Goal: Transaction & Acquisition: Purchase product/service

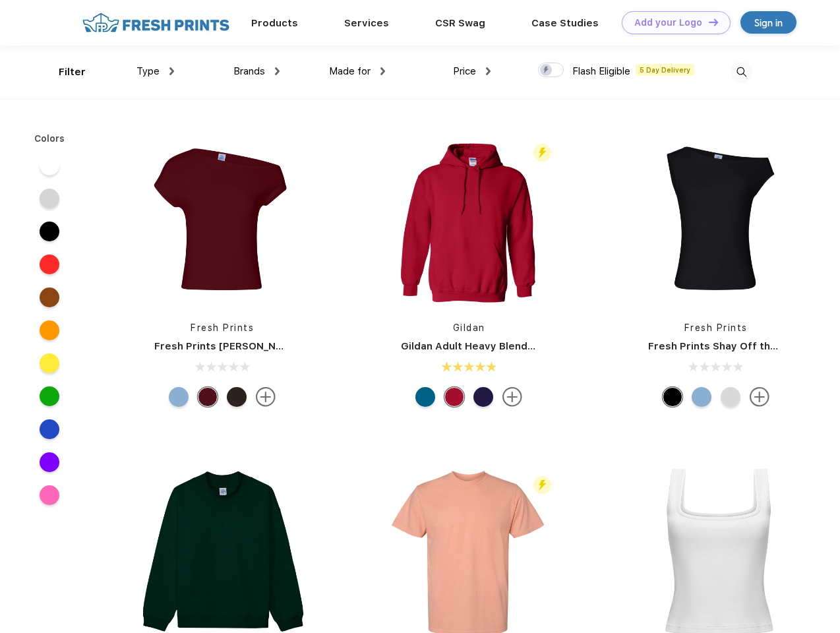
scroll to position [1, 0]
click at [672, 22] on link "Add your Logo Design Tool" at bounding box center [676, 22] width 109 height 23
click at [0, 0] on div "Design Tool" at bounding box center [0, 0] width 0 height 0
click at [708, 22] on link "Add your Logo Design Tool" at bounding box center [676, 22] width 109 height 23
click at [63, 72] on div "Filter" at bounding box center [72, 72] width 27 height 15
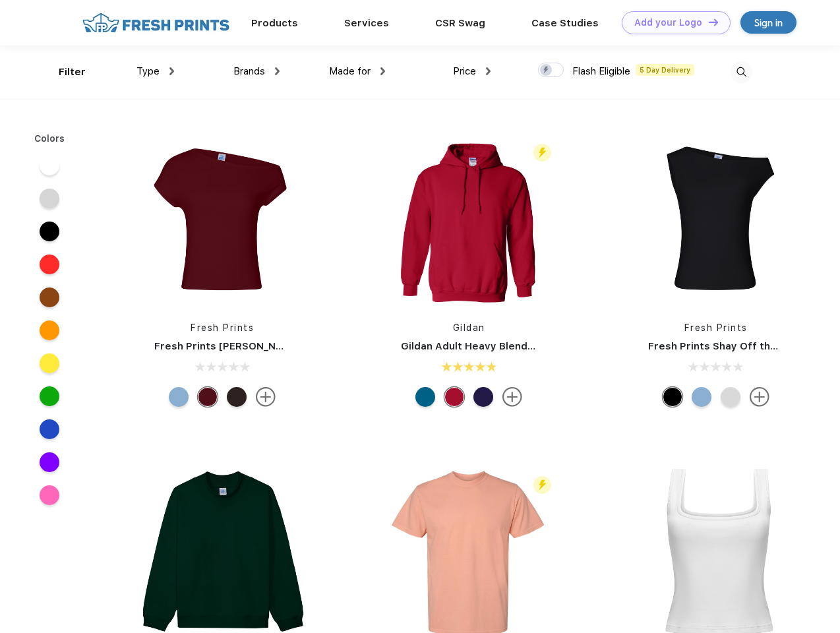
click at [156, 71] on span "Type" at bounding box center [148, 71] width 23 height 12
click at [257, 71] on span "Brands" at bounding box center [250, 71] width 32 height 12
click at [358, 71] on span "Made for" at bounding box center [350, 71] width 42 height 12
click at [472, 71] on span "Price" at bounding box center [464, 71] width 23 height 12
click at [551, 71] on div at bounding box center [551, 70] width 26 height 15
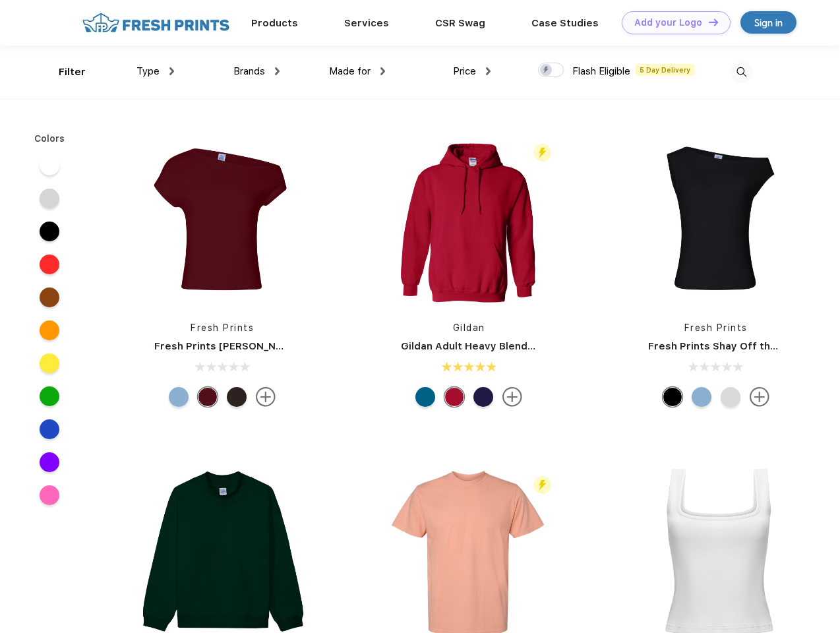
click at [547, 71] on input "checkbox" at bounding box center [542, 66] width 9 height 9
click at [741, 72] on img at bounding box center [742, 72] width 22 height 22
